Goal: Task Accomplishment & Management: Use online tool/utility

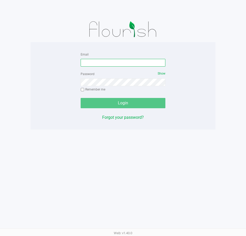
click at [108, 63] on input "Email" at bounding box center [123, 63] width 85 height 8
type input "[EMAIL_ADDRESS][DOMAIN_NAME]"
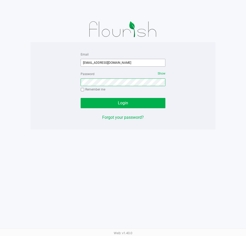
click at [81, 98] on button "Login" at bounding box center [123, 103] width 85 height 10
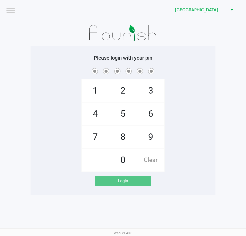
click at [149, 88] on span "3" at bounding box center [150, 91] width 27 height 23
checkbox input "true"
drag, startPoint x: 102, startPoint y: 134, endPoint x: 99, endPoint y: 115, distance: 19.3
click at [102, 134] on span "7" at bounding box center [95, 137] width 27 height 23
checkbox input "true"
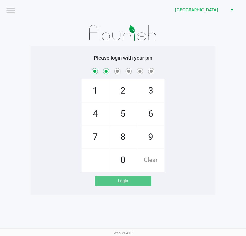
click at [99, 112] on span "4" at bounding box center [95, 114] width 27 height 23
checkbox input "true"
click at [144, 86] on span "3" at bounding box center [150, 91] width 27 height 23
checkbox input "true"
drag, startPoint x: 118, startPoint y: 134, endPoint x: 100, endPoint y: 121, distance: 22.8
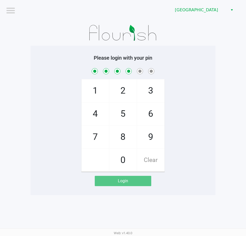
click at [118, 134] on span "8" at bounding box center [123, 137] width 27 height 23
checkbox input "true"
click at [98, 118] on span "4" at bounding box center [95, 114] width 27 height 23
checkbox input "true"
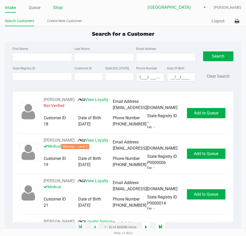
click at [59, 9] on link "Shop" at bounding box center [58, 7] width 10 height 7
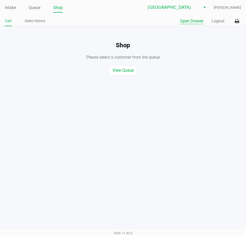
click at [197, 22] on button "Open Drawer" at bounding box center [191, 21] width 23 height 6
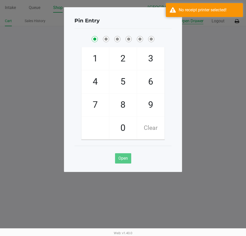
checkbox input "true"
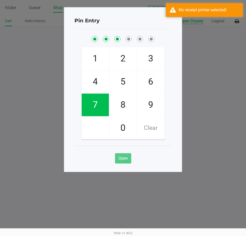
checkbox input "true"
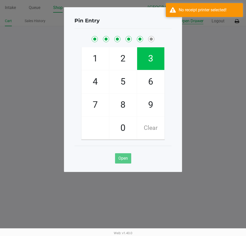
checkbox input "true"
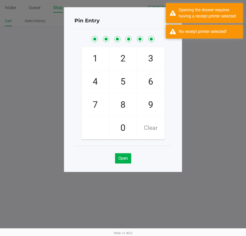
click at [205, 67] on ngb-modal-window "Pin Entry 1 4 7 2 5 8 0 3 6 9 Clear Open" at bounding box center [123, 118] width 246 height 236
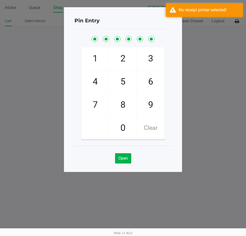
click at [239, 23] on ngb-modal-window "Pin Entry 1 4 7 2 5 8 0 3 6 9 Clear Open" at bounding box center [123, 118] width 246 height 236
click at [235, 22] on ngb-modal-window "Pin Entry 1 4 7 2 5 8 0 3 6 9 Clear Open" at bounding box center [123, 118] width 246 height 236
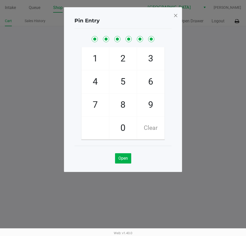
click at [175, 19] on span at bounding box center [176, 15] width 5 height 8
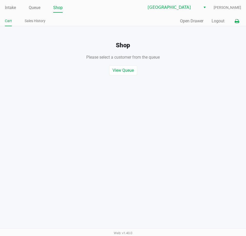
click at [235, 22] on icon at bounding box center [237, 22] width 4 height 4
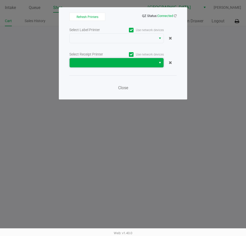
click at [153, 63] on span at bounding box center [113, 62] width 87 height 9
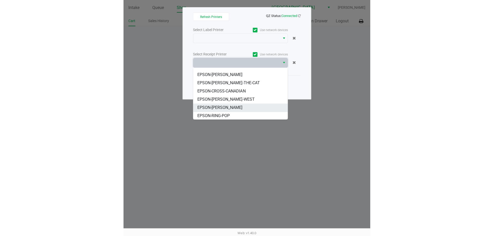
scroll to position [31, 0]
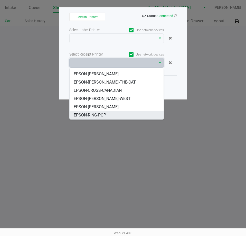
click at [107, 114] on li "EPSON-RING-POP" at bounding box center [117, 115] width 94 height 8
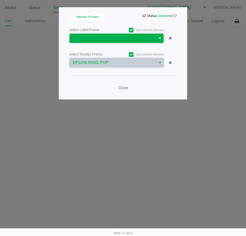
click at [133, 40] on span at bounding box center [113, 38] width 81 height 6
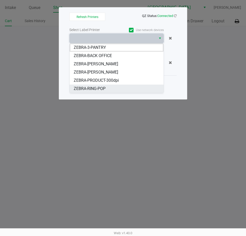
click at [101, 87] on span "ZEBRA-RING-POP" at bounding box center [90, 89] width 32 height 6
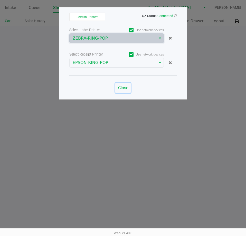
click at [123, 89] on span "Close" at bounding box center [123, 87] width 10 height 5
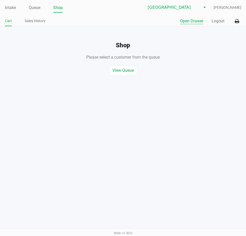
click at [185, 22] on button "Open Drawer" at bounding box center [191, 21] width 23 height 6
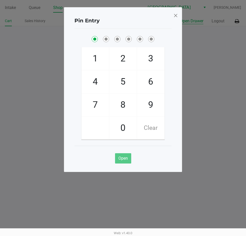
checkbox input "true"
checkbox input "false"
checkbox input "true"
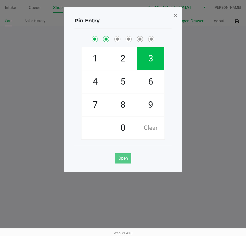
checkbox input "true"
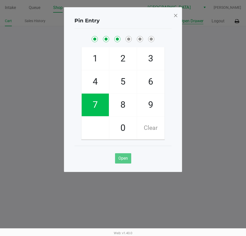
checkbox input "true"
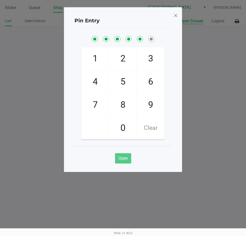
checkbox input "true"
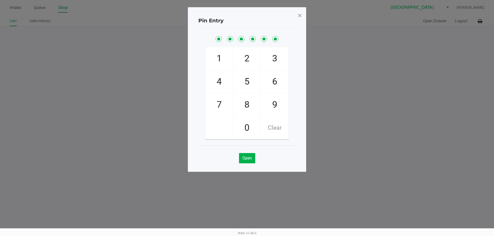
click at [246, 18] on span at bounding box center [299, 15] width 5 height 8
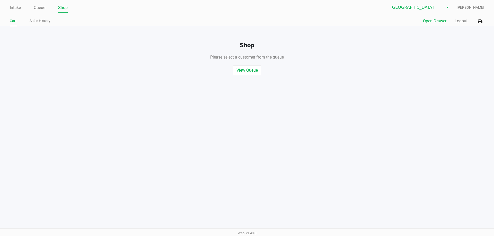
click at [246, 23] on button "Logout" at bounding box center [461, 21] width 13 height 6
click at [246, 24] on button "Logout" at bounding box center [461, 21] width 13 height 6
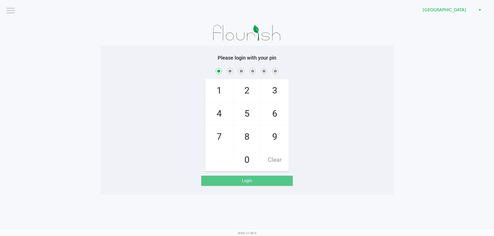
checkbox input "true"
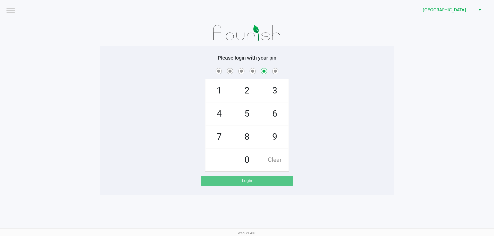
checkbox input "false"
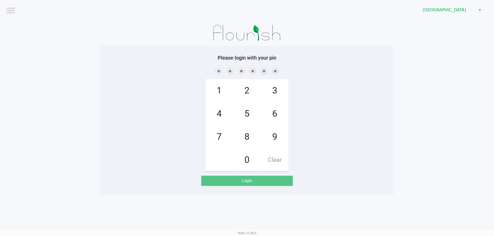
checkbox input "true"
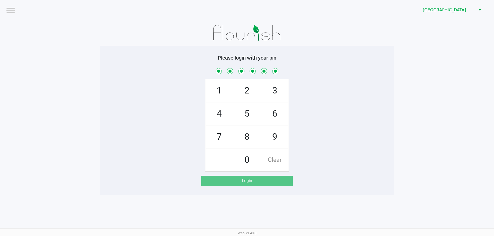
checkbox input "true"
